Goal: Find specific page/section: Find specific page/section

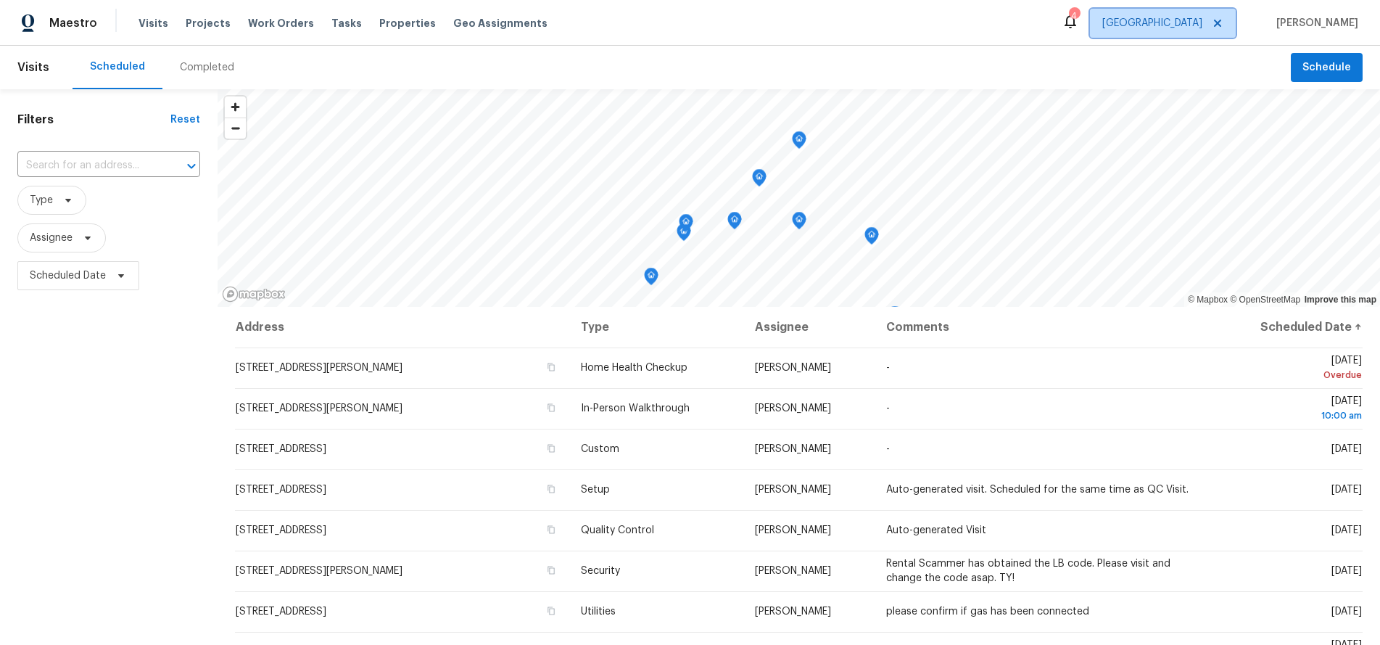
click at [1192, 17] on span "[GEOGRAPHIC_DATA]" at bounding box center [1152, 23] width 100 height 15
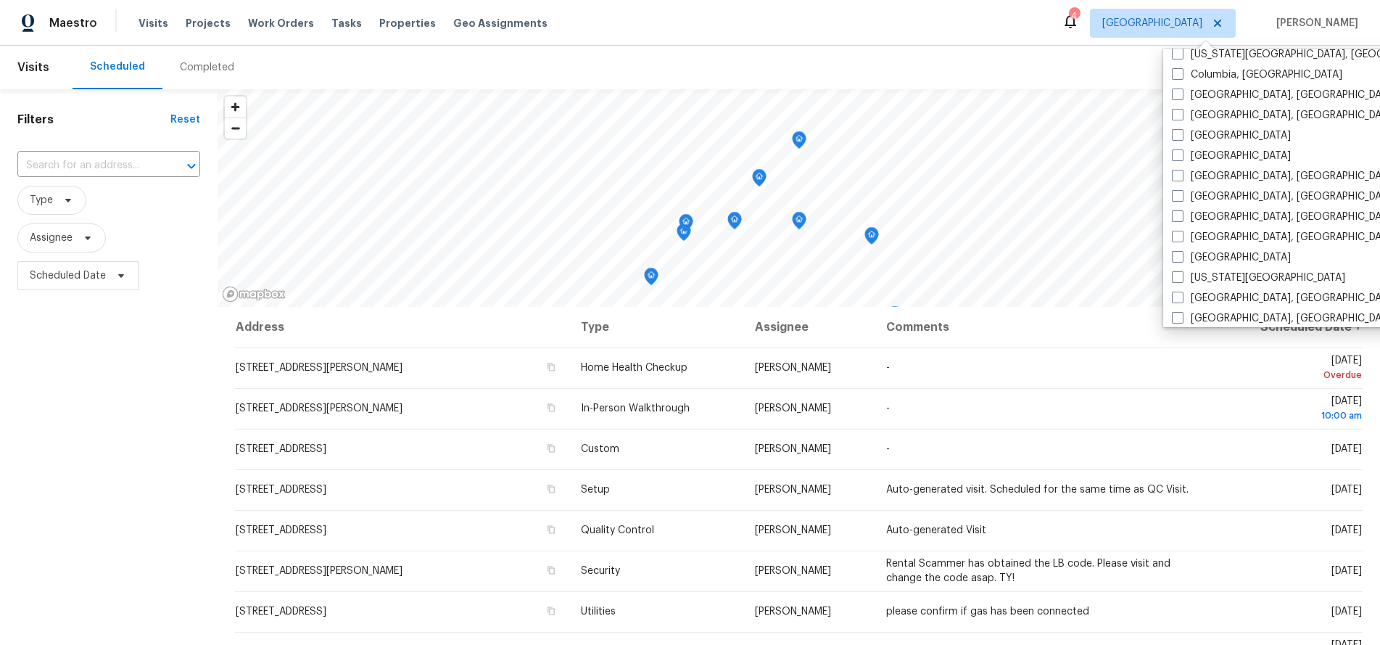
scroll to position [364, 0]
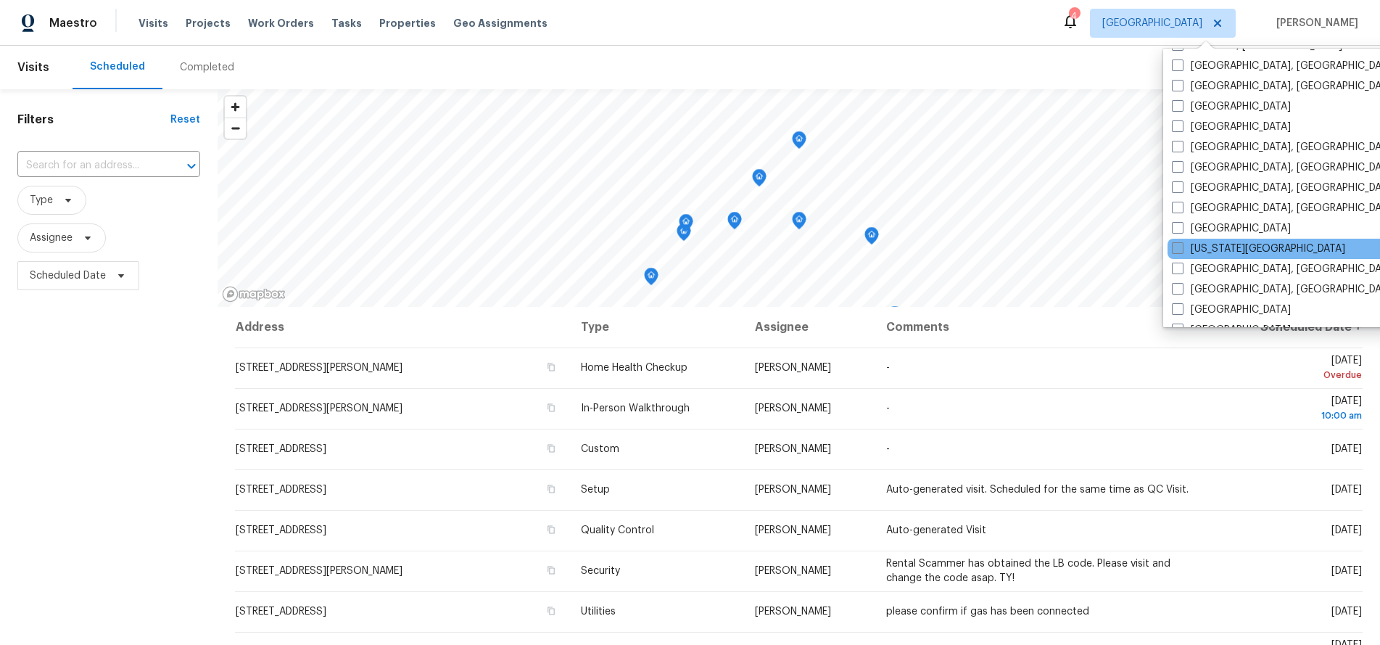
click at [1183, 244] on span at bounding box center [1178, 248] width 12 height 12
click at [1181, 244] on input "[US_STATE][GEOGRAPHIC_DATA]" at bounding box center [1176, 245] width 9 height 9
checkbox input "true"
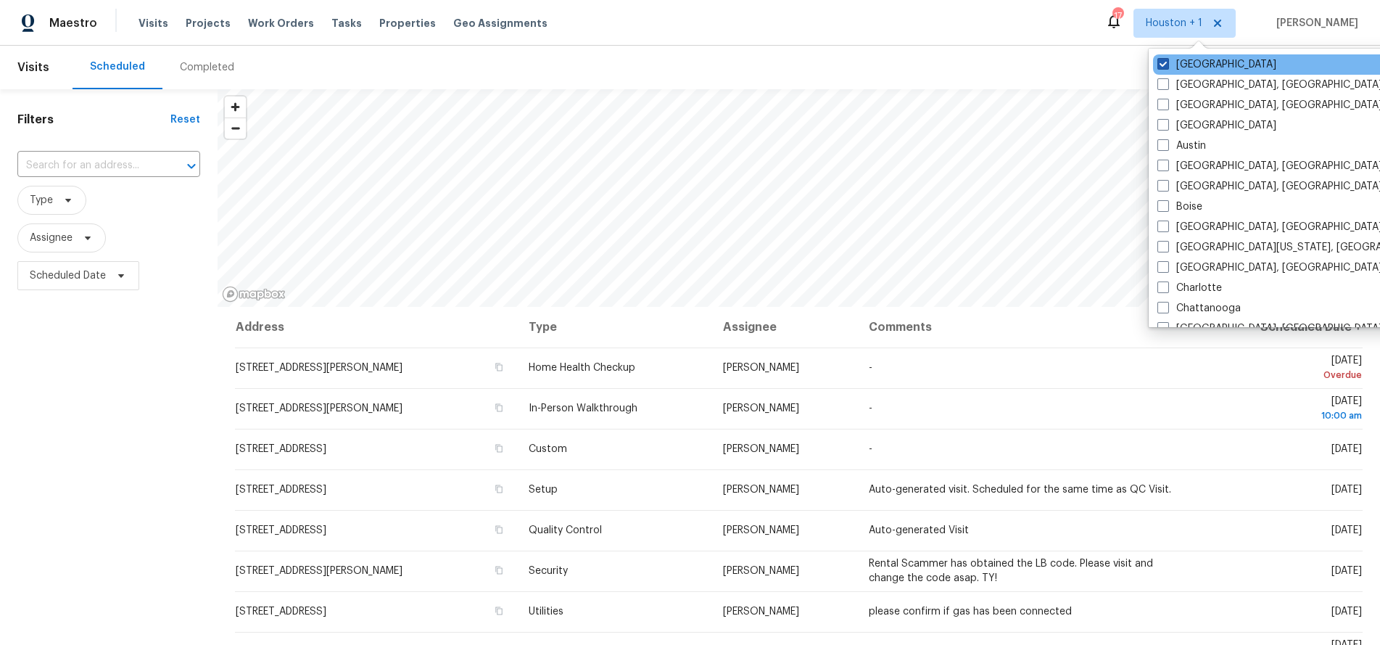
click at [1163, 66] on span at bounding box center [1163, 64] width 12 height 12
click at [1163, 66] on input "[GEOGRAPHIC_DATA]" at bounding box center [1161, 61] width 9 height 9
checkbox input "false"
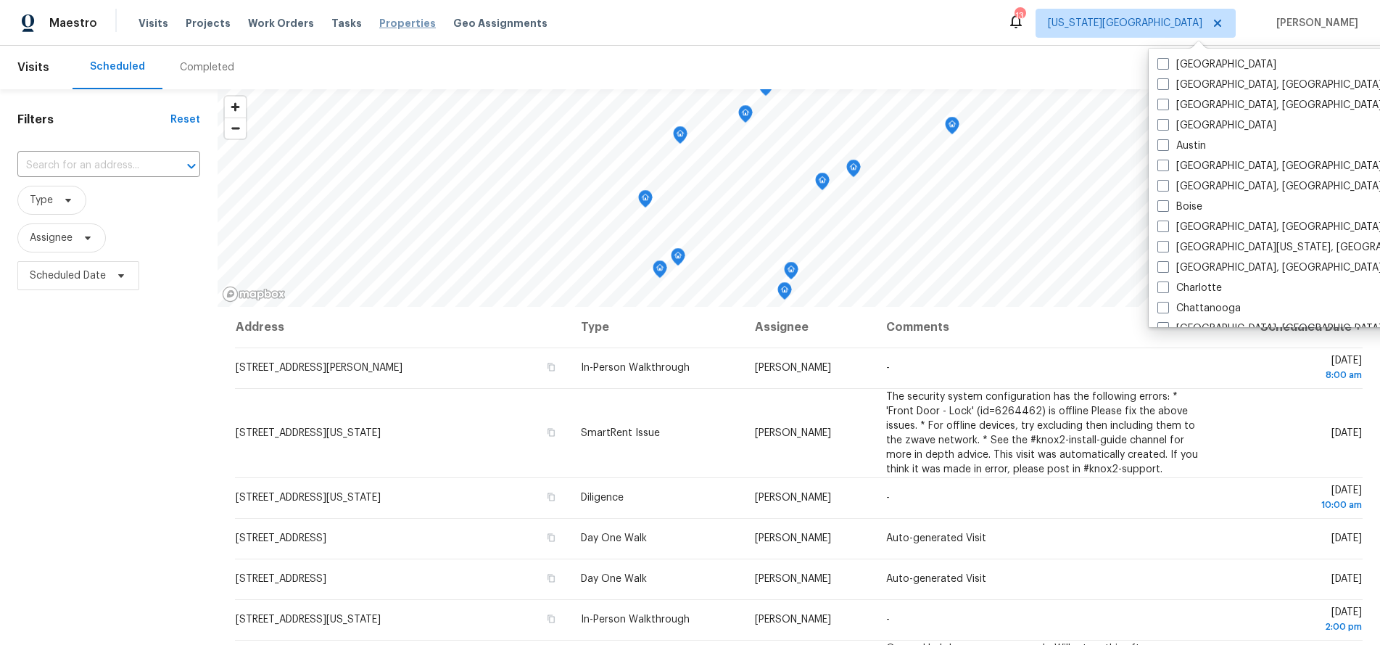
click at [379, 24] on span "Properties" at bounding box center [407, 23] width 57 height 15
